Goal: Information Seeking & Learning: Understand process/instructions

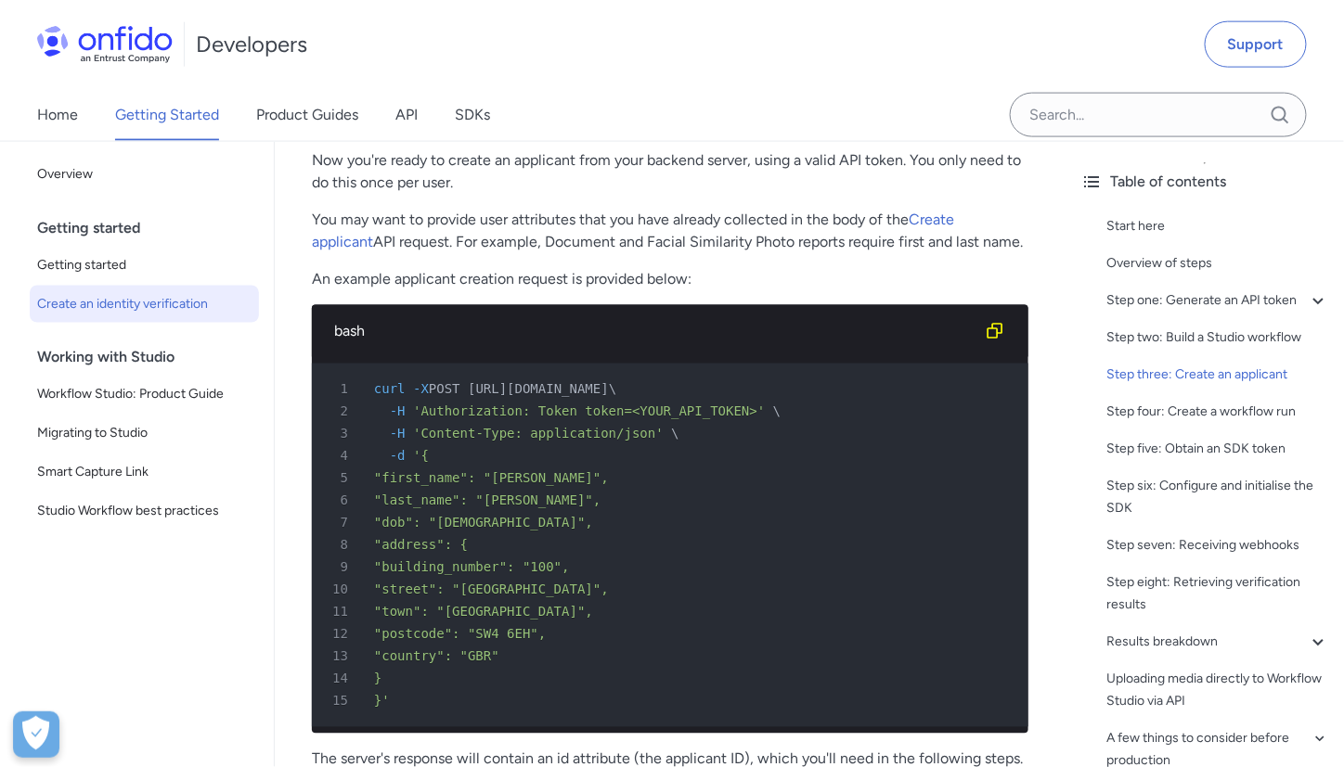
scroll to position [3185, 0]
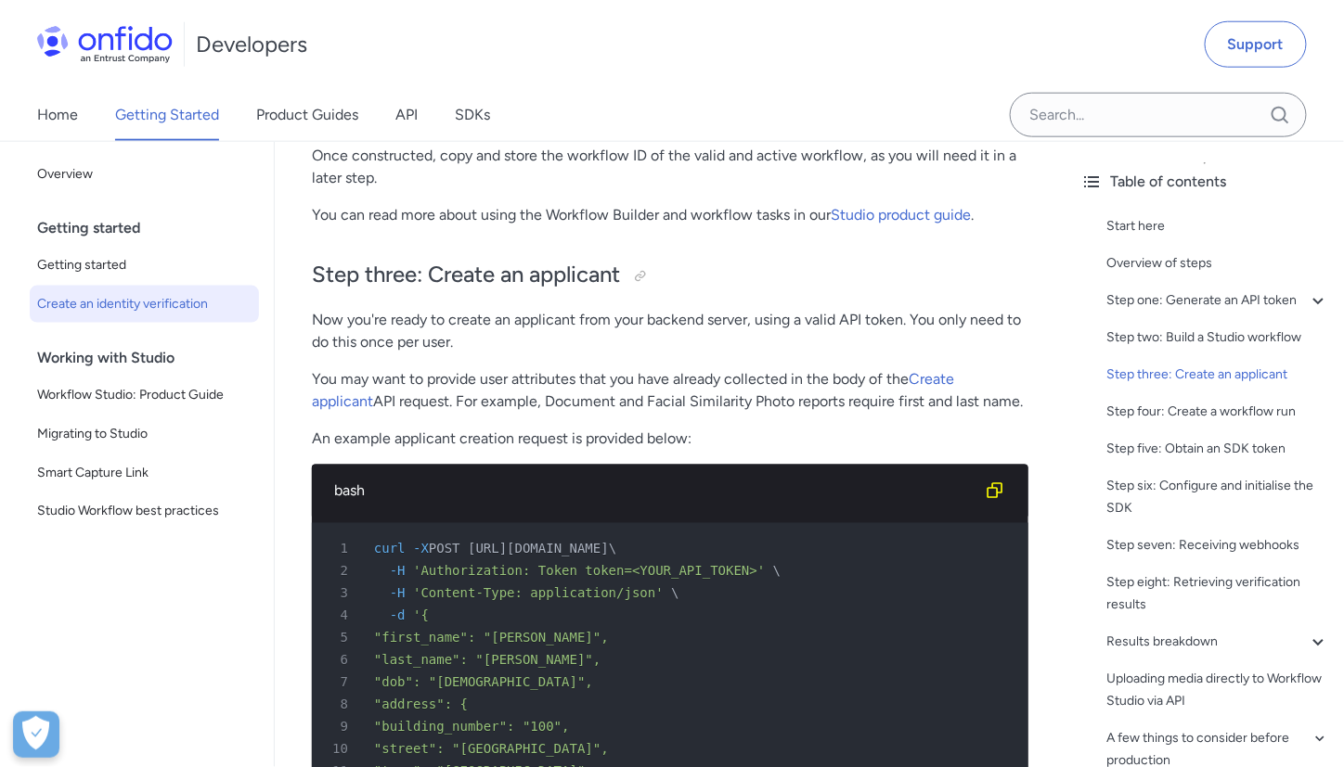
scroll to position [2912, 0]
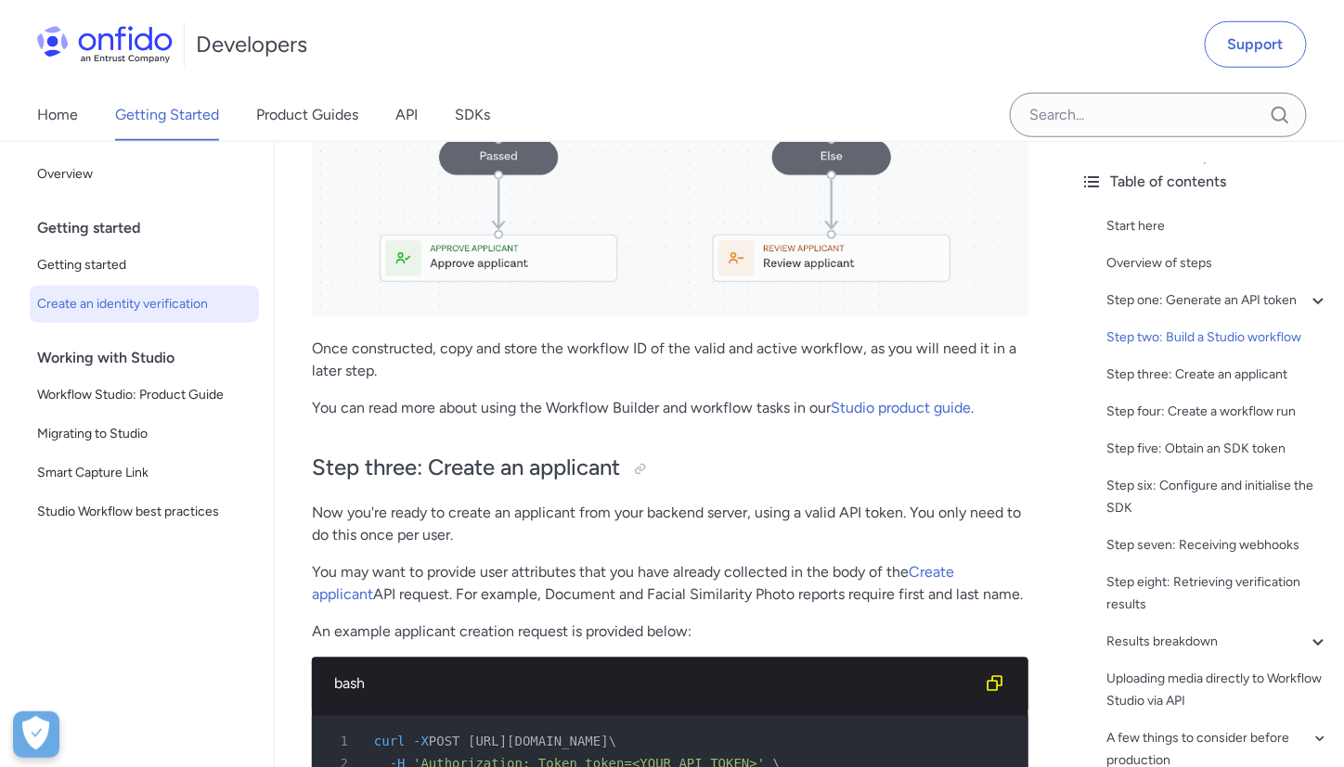
scroll to position [2949, 0]
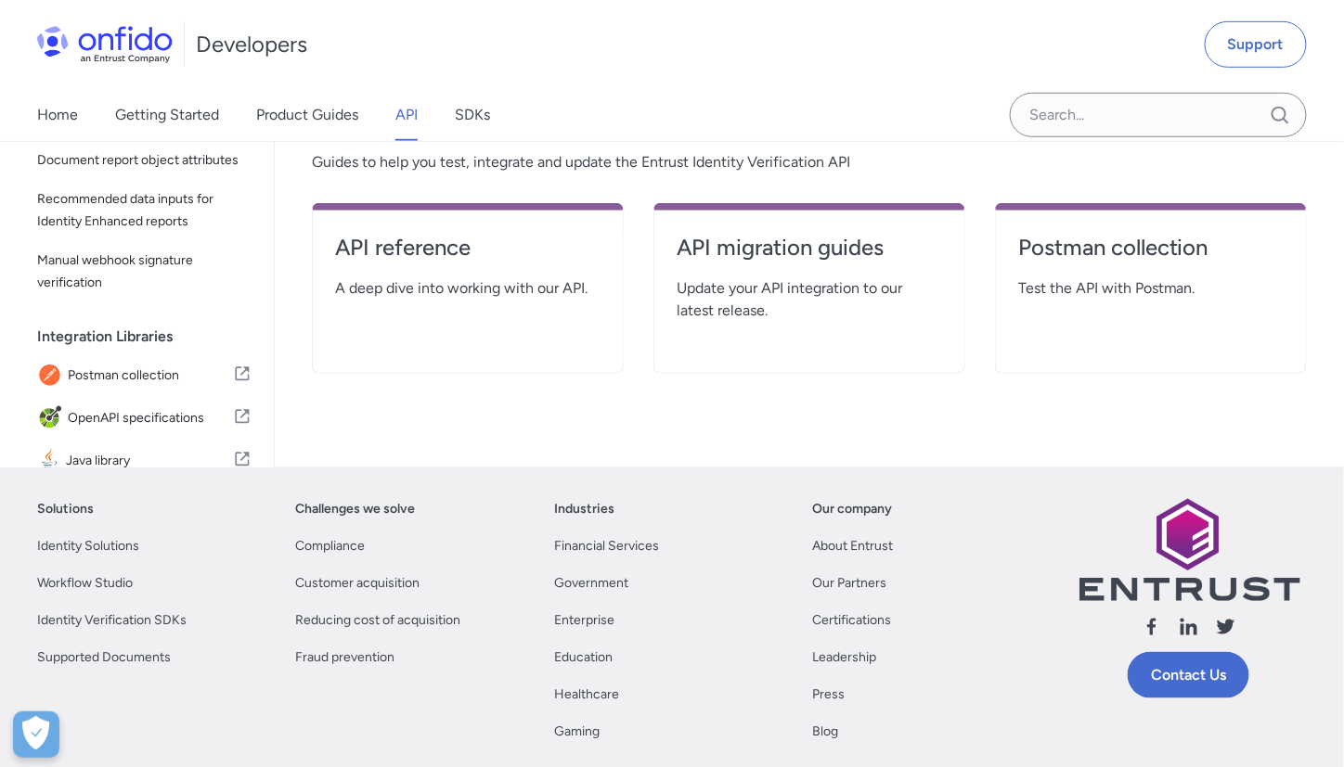
scroll to position [372, 0]
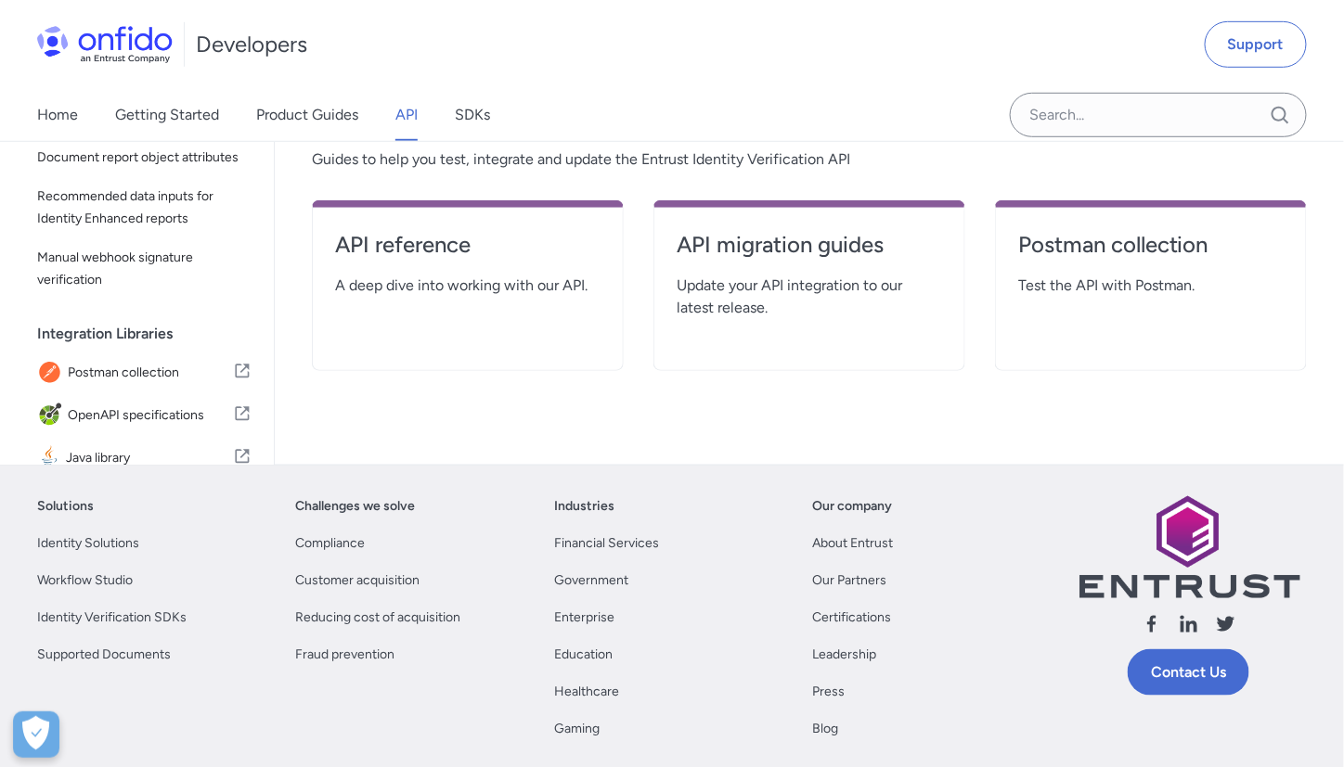
click at [518, 277] on span "A deep dive into working with our API." at bounding box center [467, 286] width 265 height 22
click at [447, 264] on link "API reference" at bounding box center [467, 252] width 265 height 45
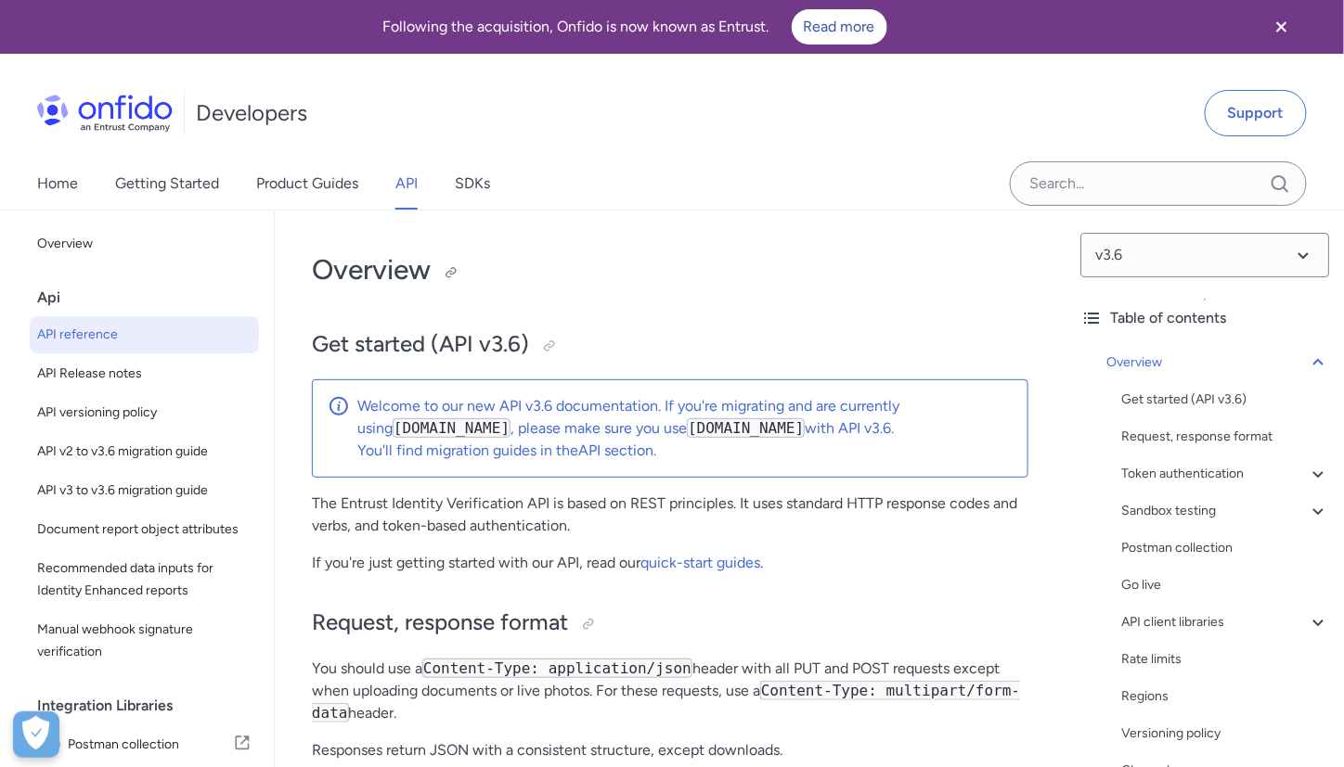
click at [522, 259] on h1 "Overview" at bounding box center [670, 269] width 716 height 37
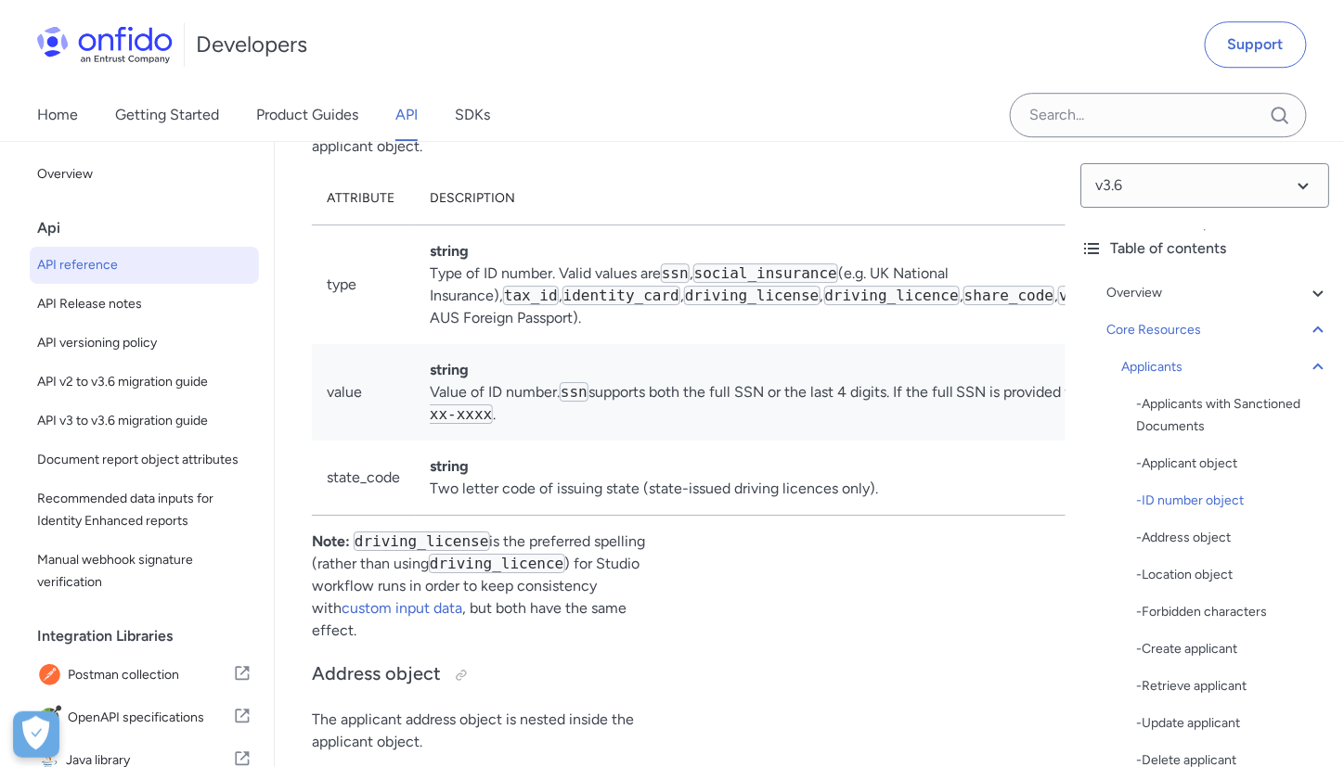
scroll to position [22971, 0]
